Goal: Task Accomplishment & Management: Use online tool/utility

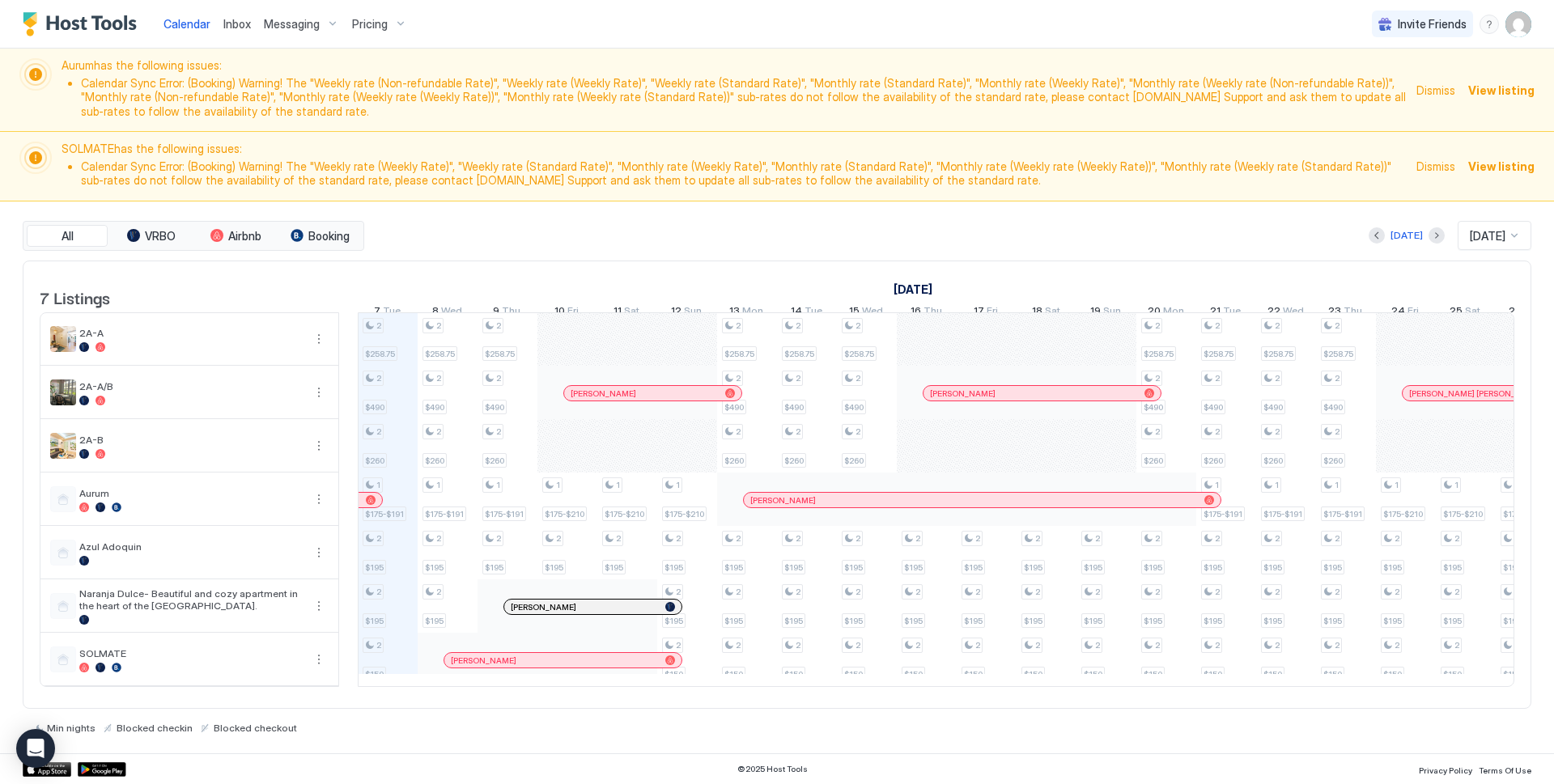
scroll to position [3, 0]
click at [278, 28] on span "Messaging" at bounding box center [292, 24] width 56 height 15
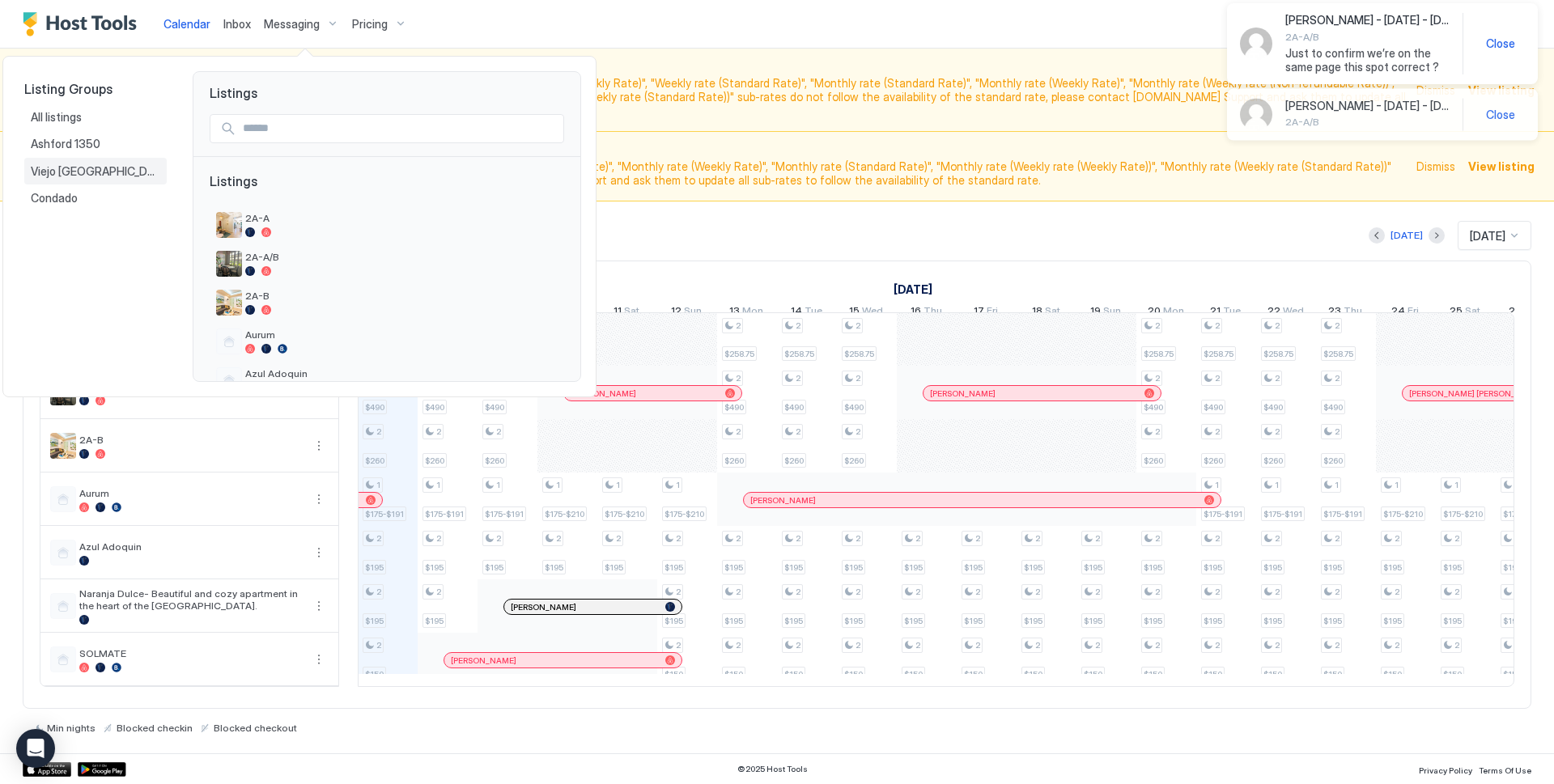
click at [72, 177] on span "Viejo [GEOGRAPHIC_DATA][PERSON_NAME]" at bounding box center [95, 171] width 130 height 15
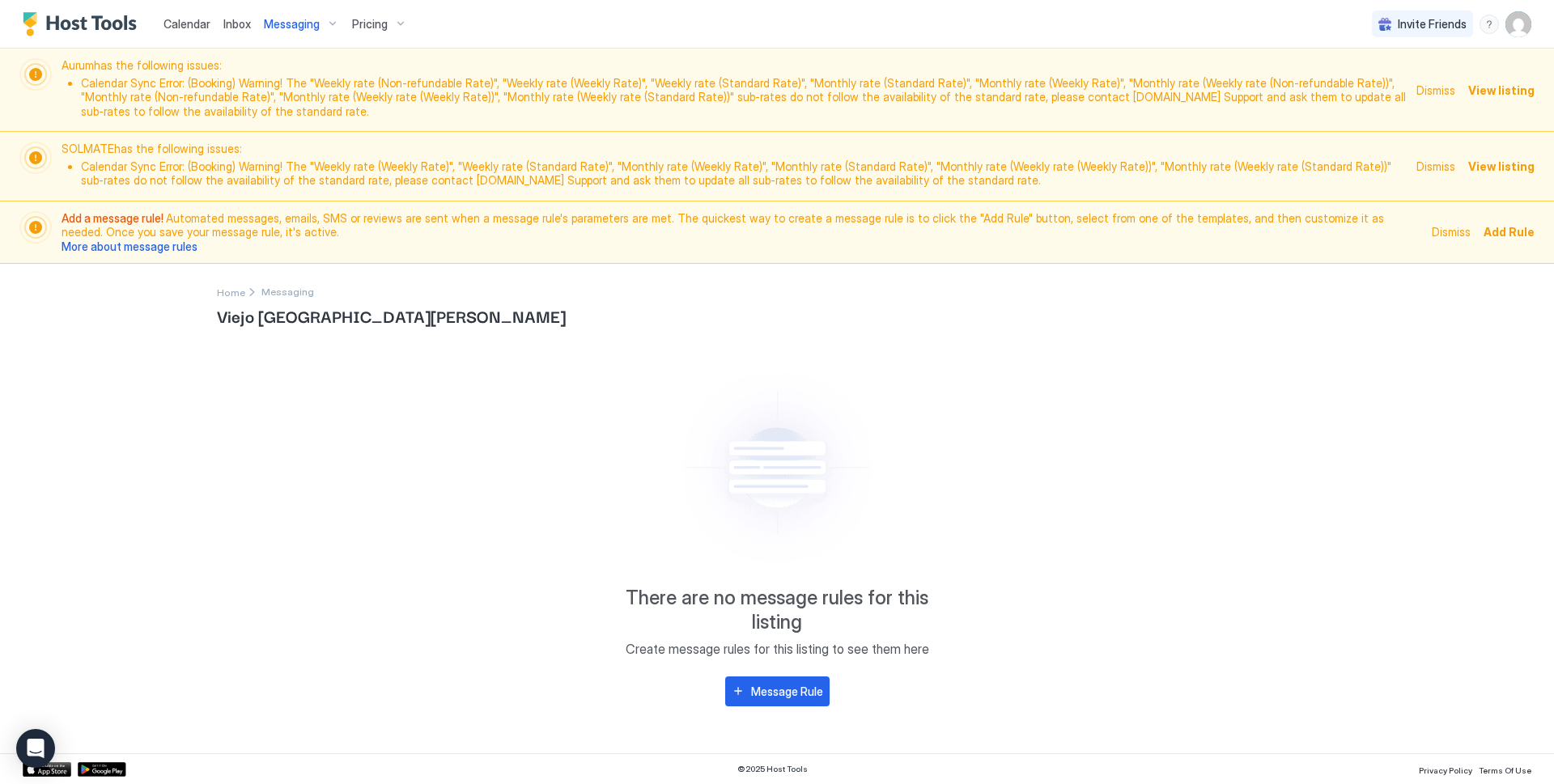
click at [322, 26] on div "Messaging" at bounding box center [301, 25] width 88 height 27
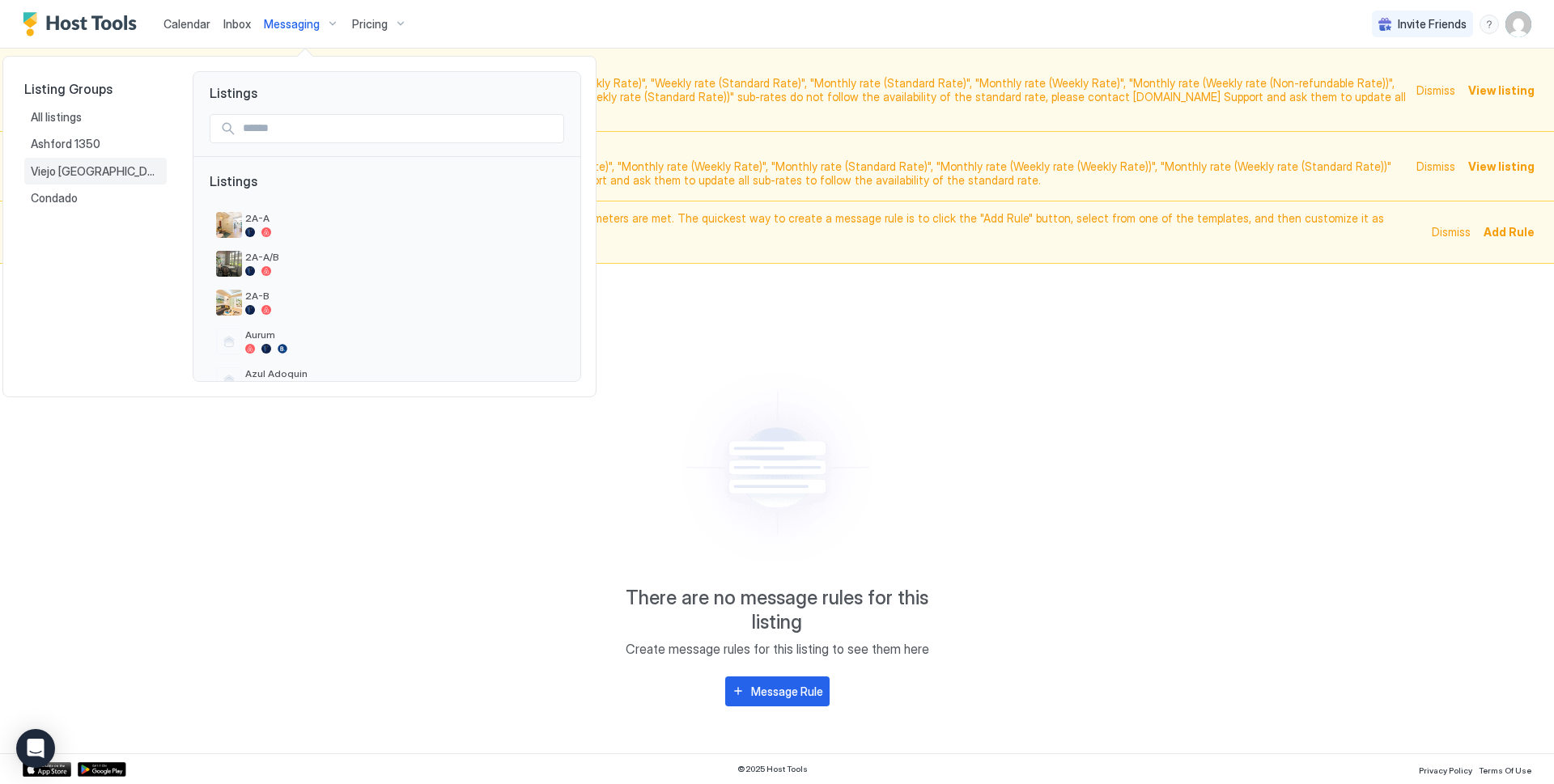
click at [59, 172] on span "Viejo [GEOGRAPHIC_DATA][PERSON_NAME]" at bounding box center [95, 171] width 130 height 15
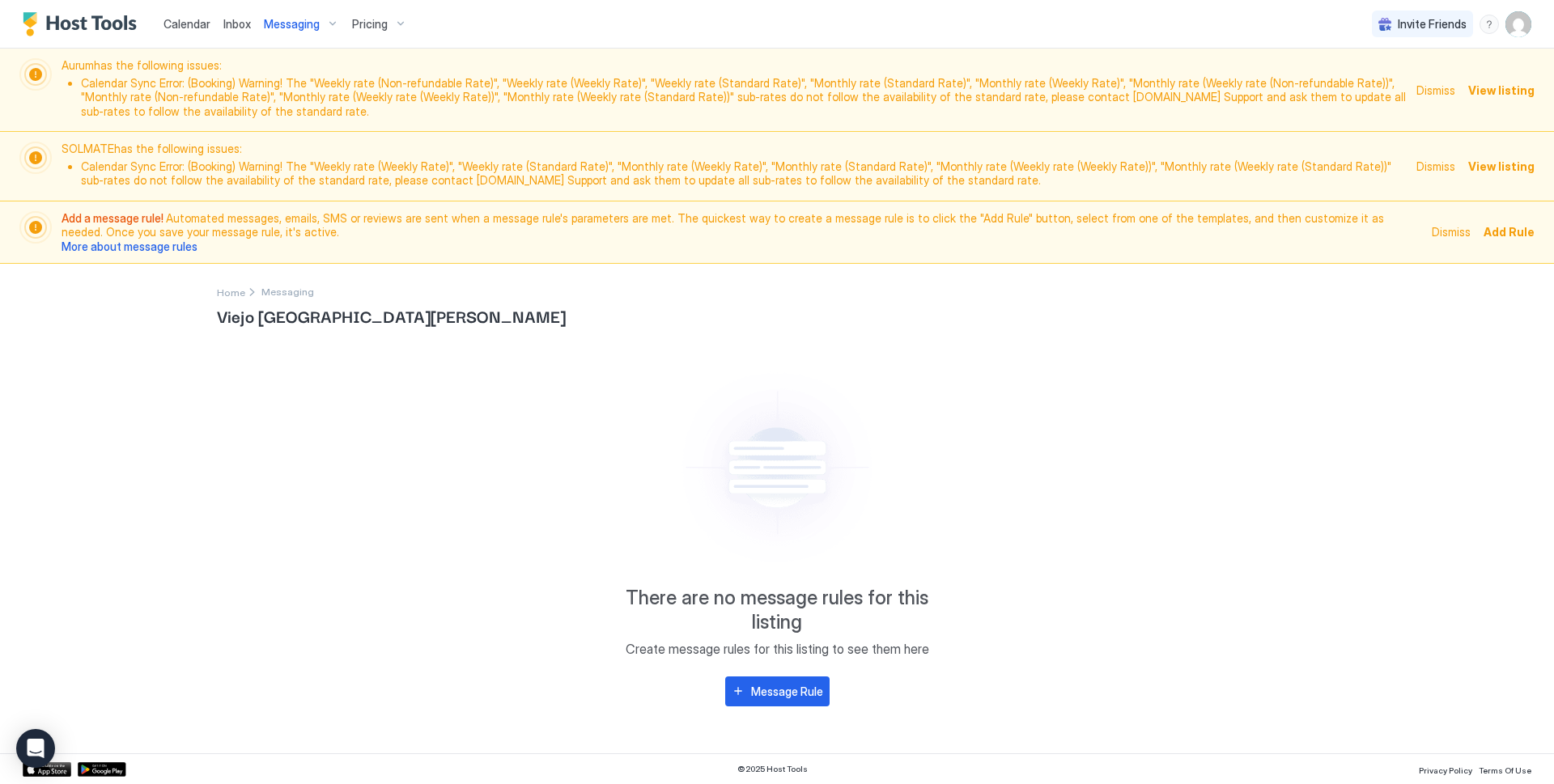
click at [311, 28] on span "Messaging" at bounding box center [292, 24] width 56 height 15
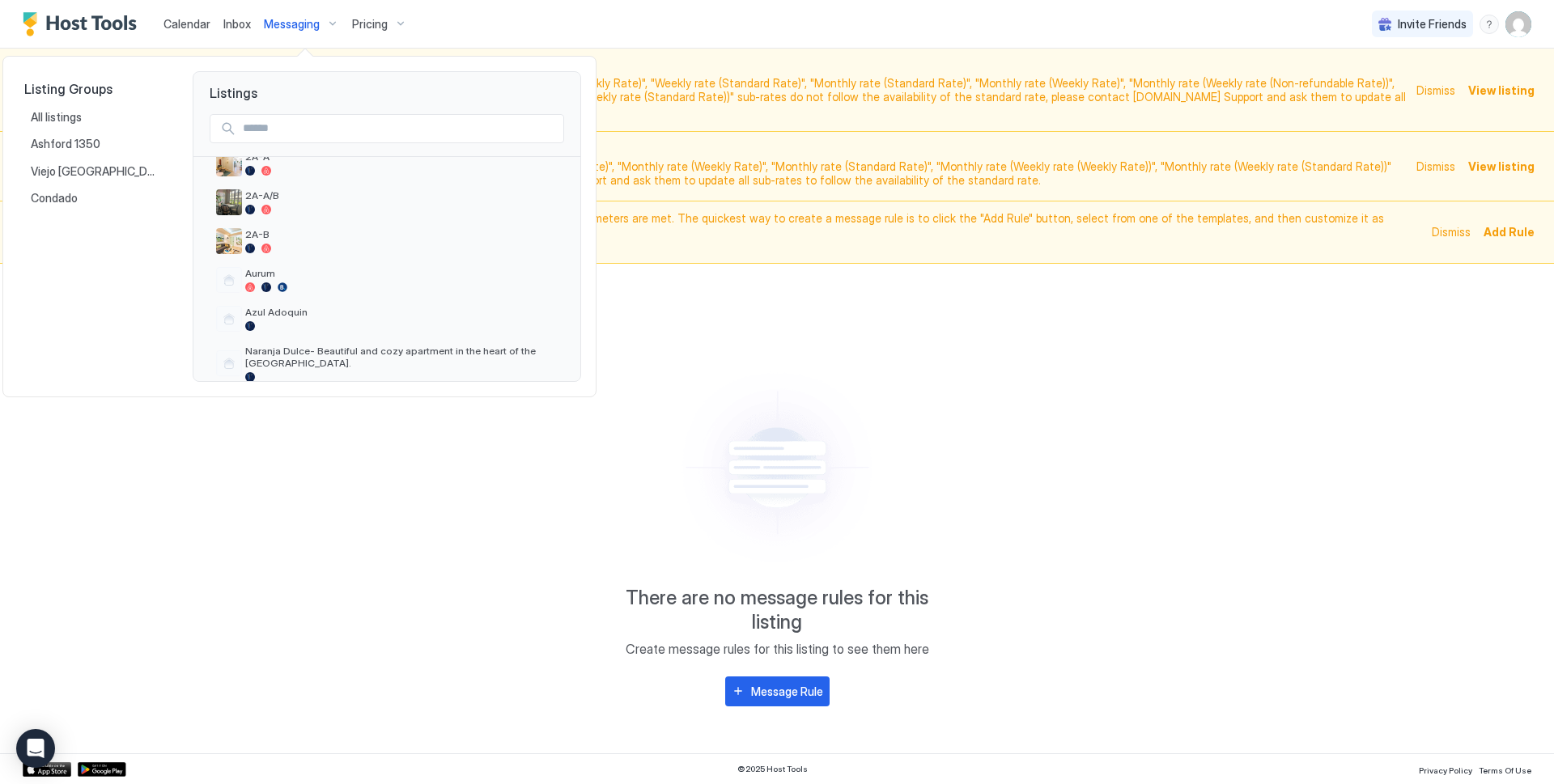
scroll to position [111, 0]
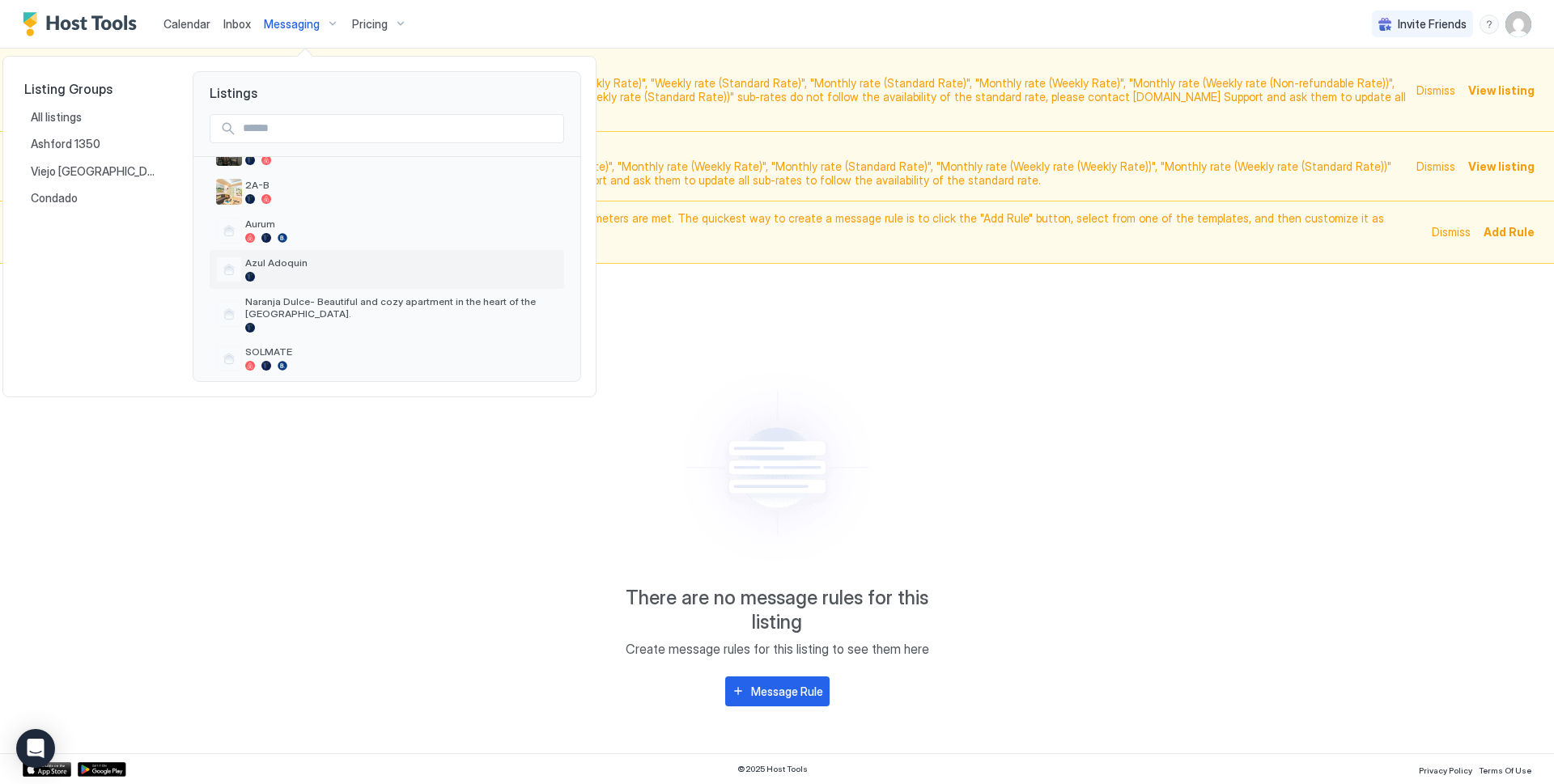
click at [294, 265] on span "Azul Adoquin" at bounding box center [402, 262] width 312 height 12
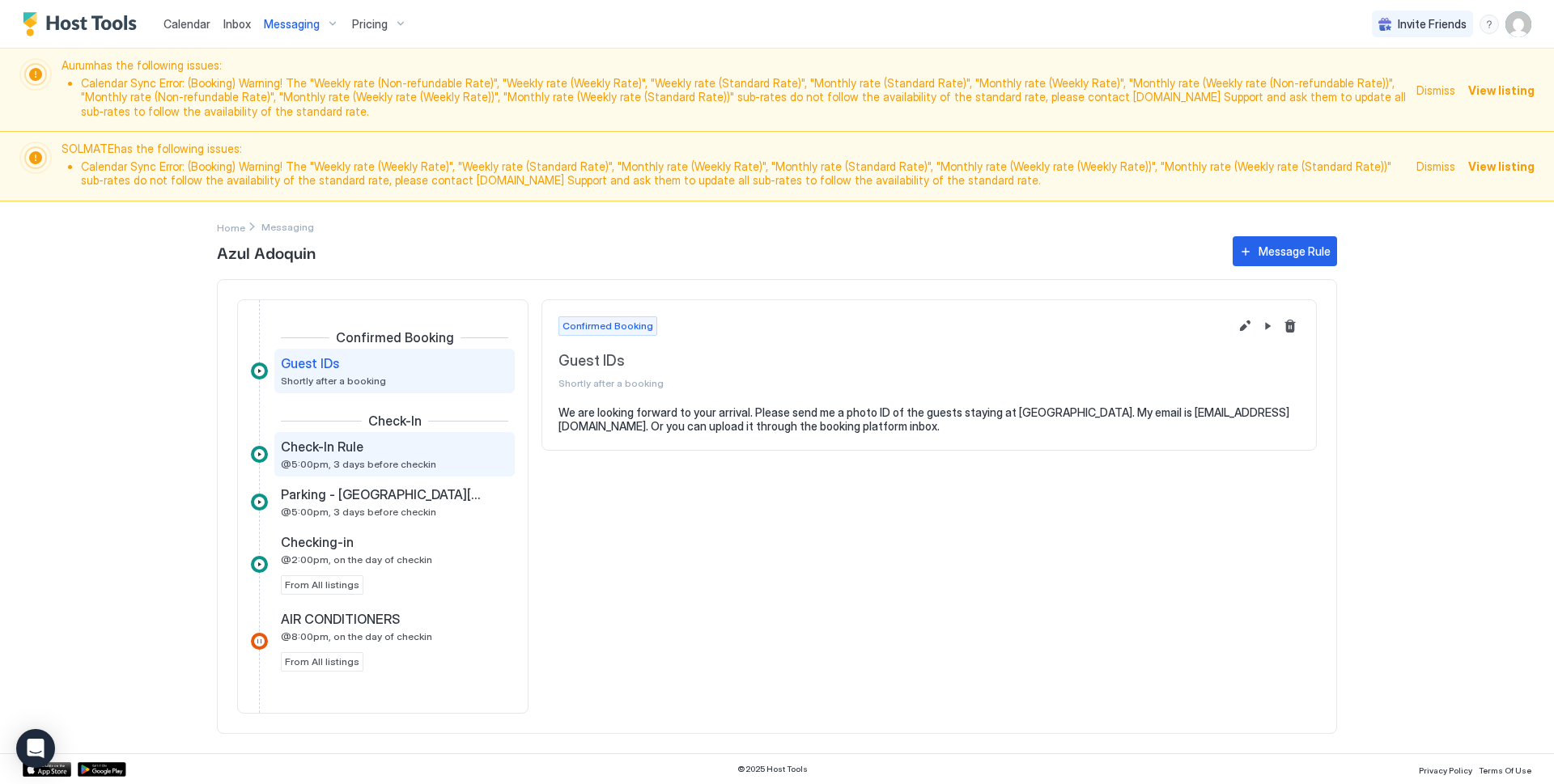
click at [362, 473] on div "Check-In Rule @5:00pm, 3 days before checkin" at bounding box center [395, 453] width 241 height 44
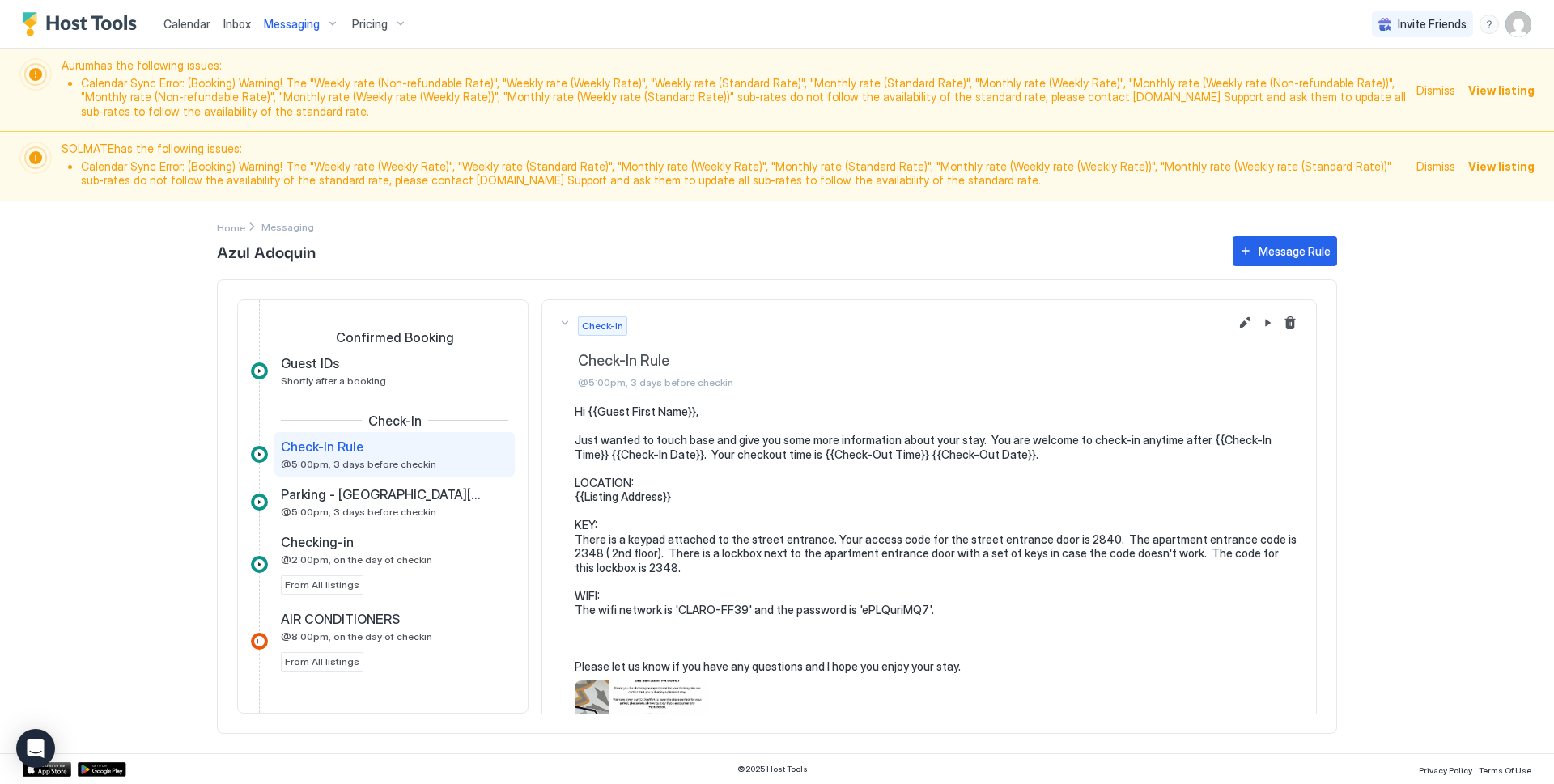
click at [260, 454] on div at bounding box center [259, 453] width 17 height 17
